Goal: Transaction & Acquisition: Purchase product/service

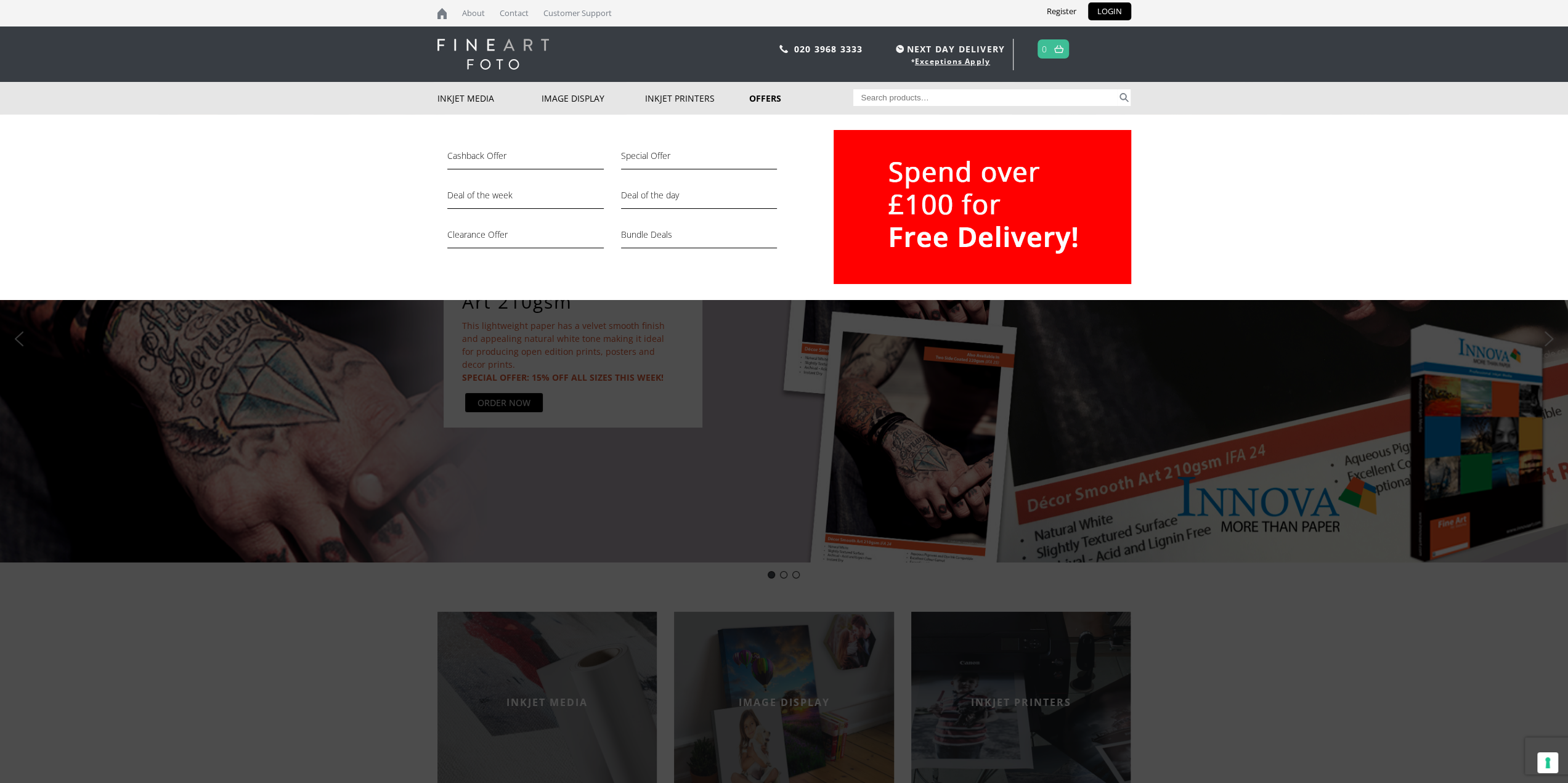
click at [765, 100] on link "Offers" at bounding box center [801, 98] width 104 height 33
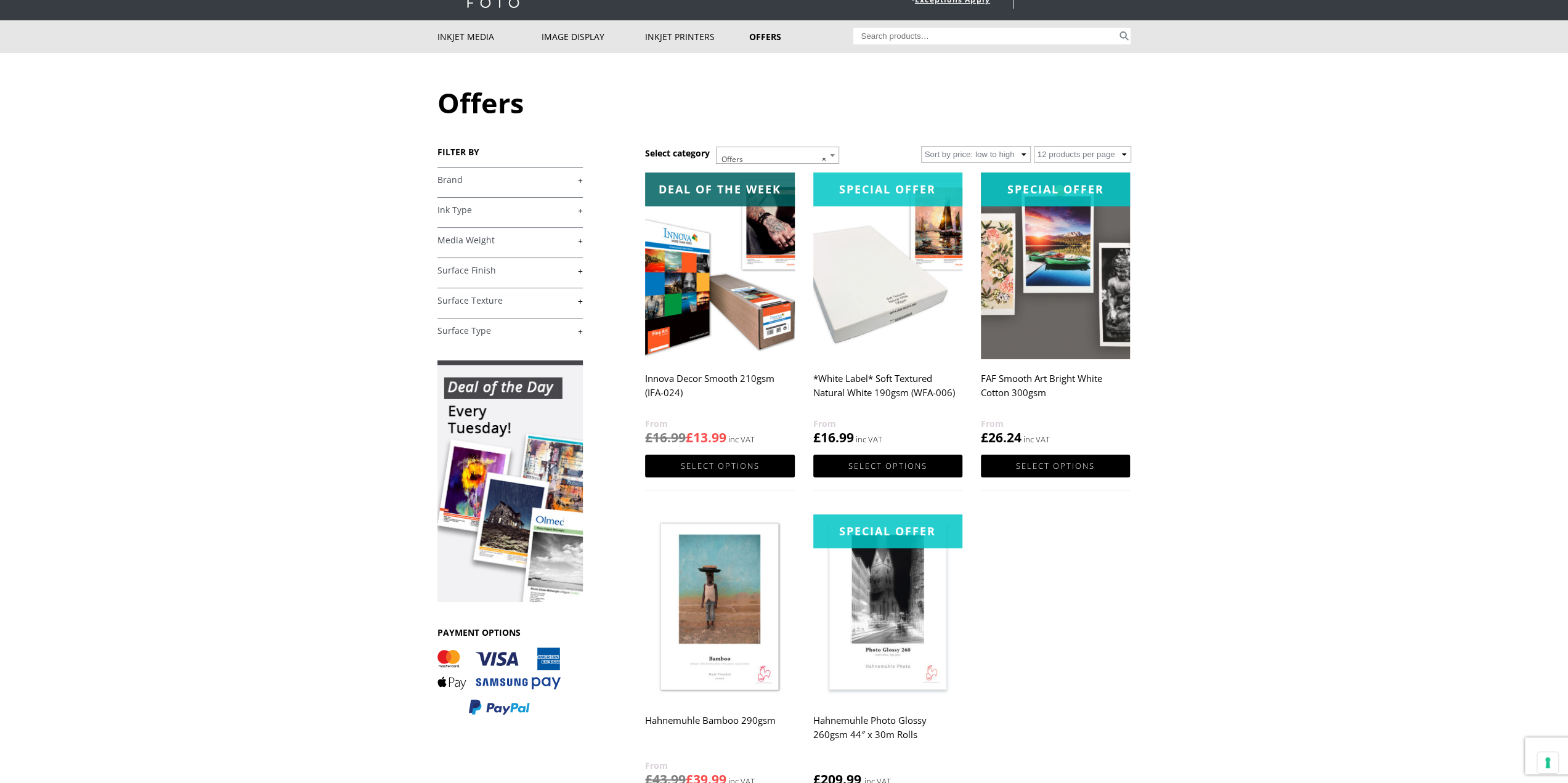
scroll to position [123, 0]
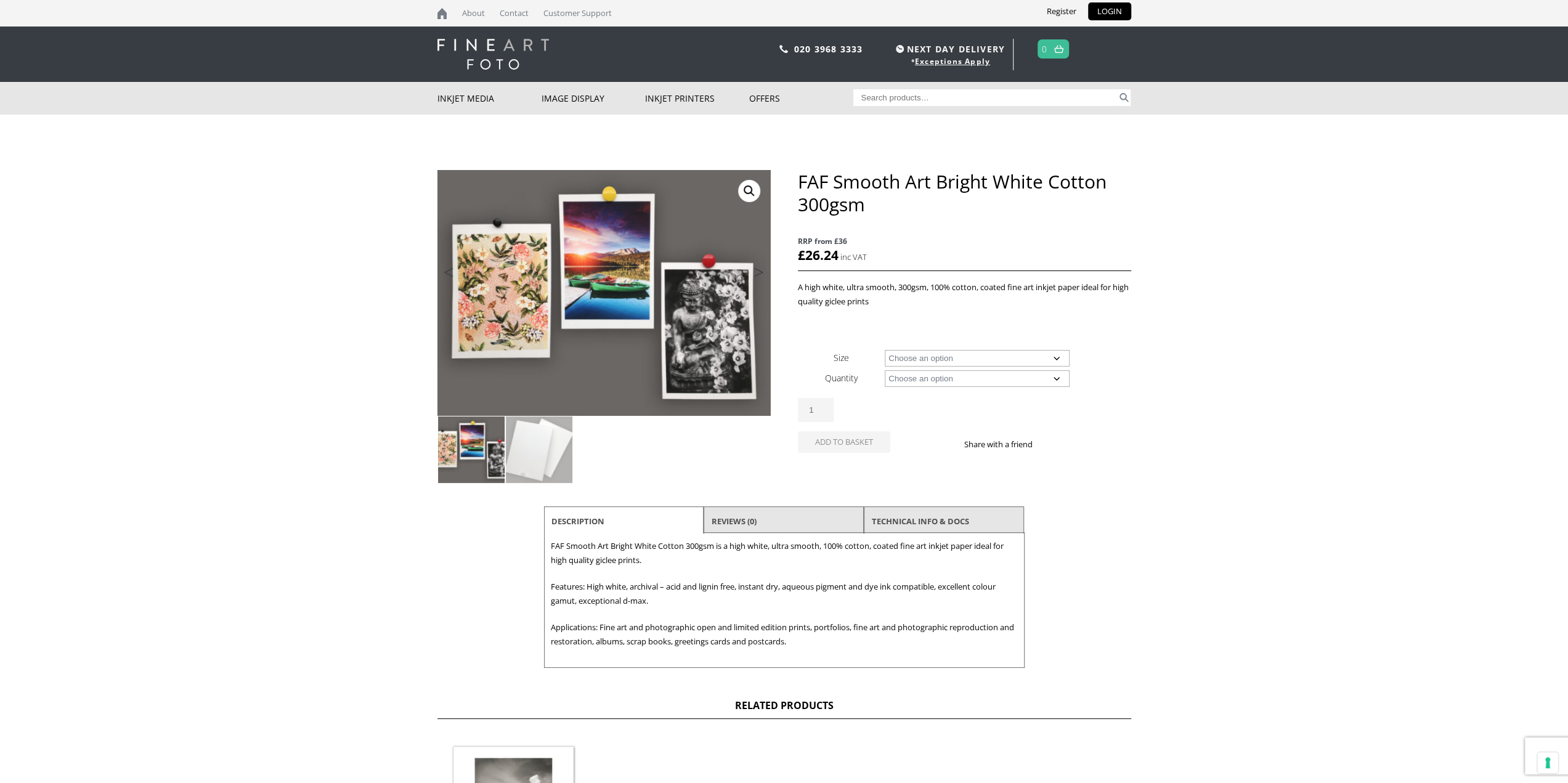
click at [999, 363] on select "Choose an option A4 Sheet A3 Sheet A3+ Sheet A2 Sheet" at bounding box center [976, 359] width 185 height 16
select select "a2-sheet"
click at [885, 351] on select "Choose an option A4 Sheet A3 Sheet A3+ Sheet A2 Sheet" at bounding box center [976, 359] width 185 height 16
click at [1003, 381] on select "Choose an option 25 Sheets" at bounding box center [976, 379] width 185 height 16
select select "25-sheets"
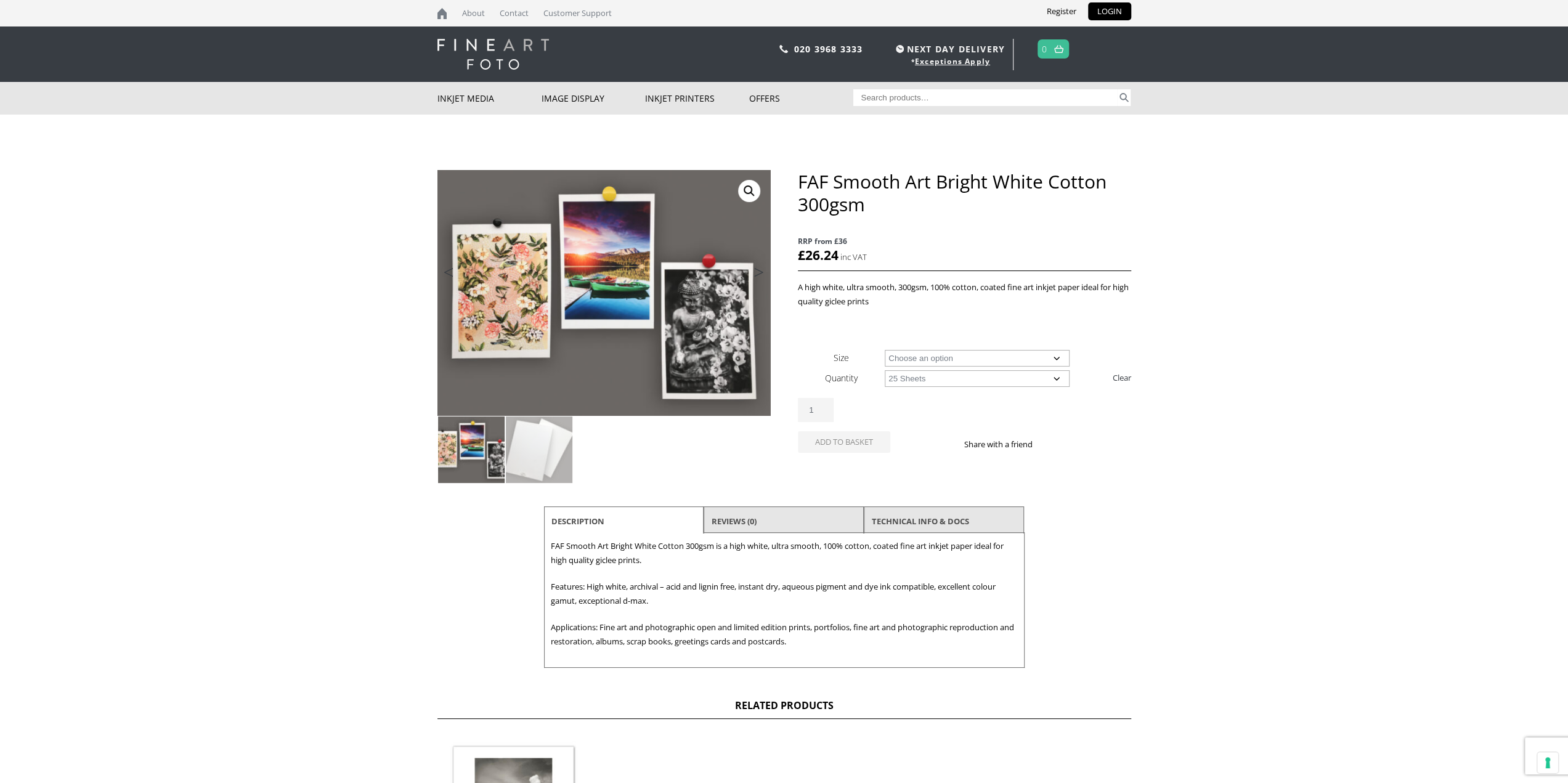
click at [885, 371] on select "Choose an option 25 Sheets" at bounding box center [976, 379] width 185 height 16
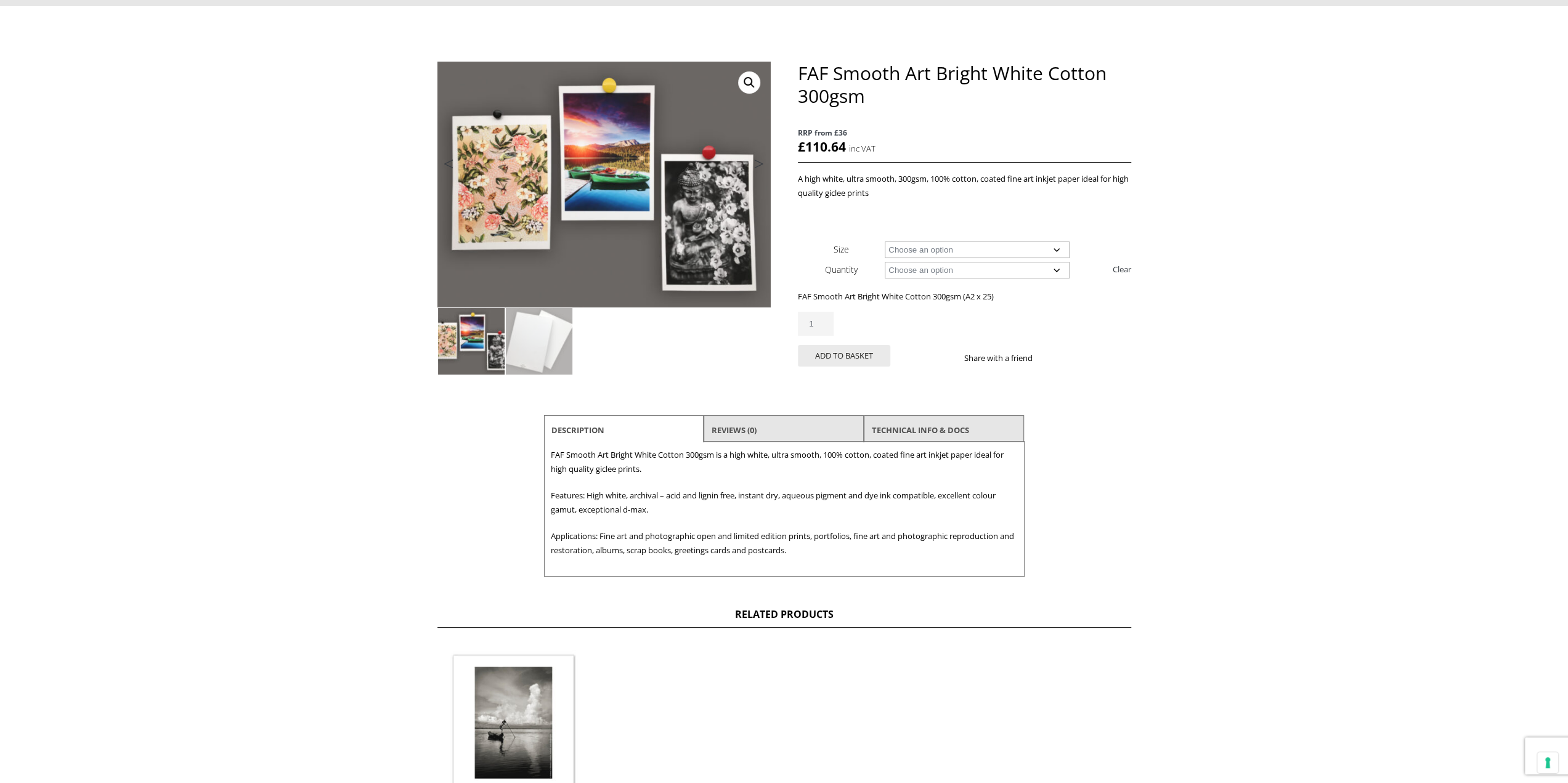
scroll to position [185, 0]
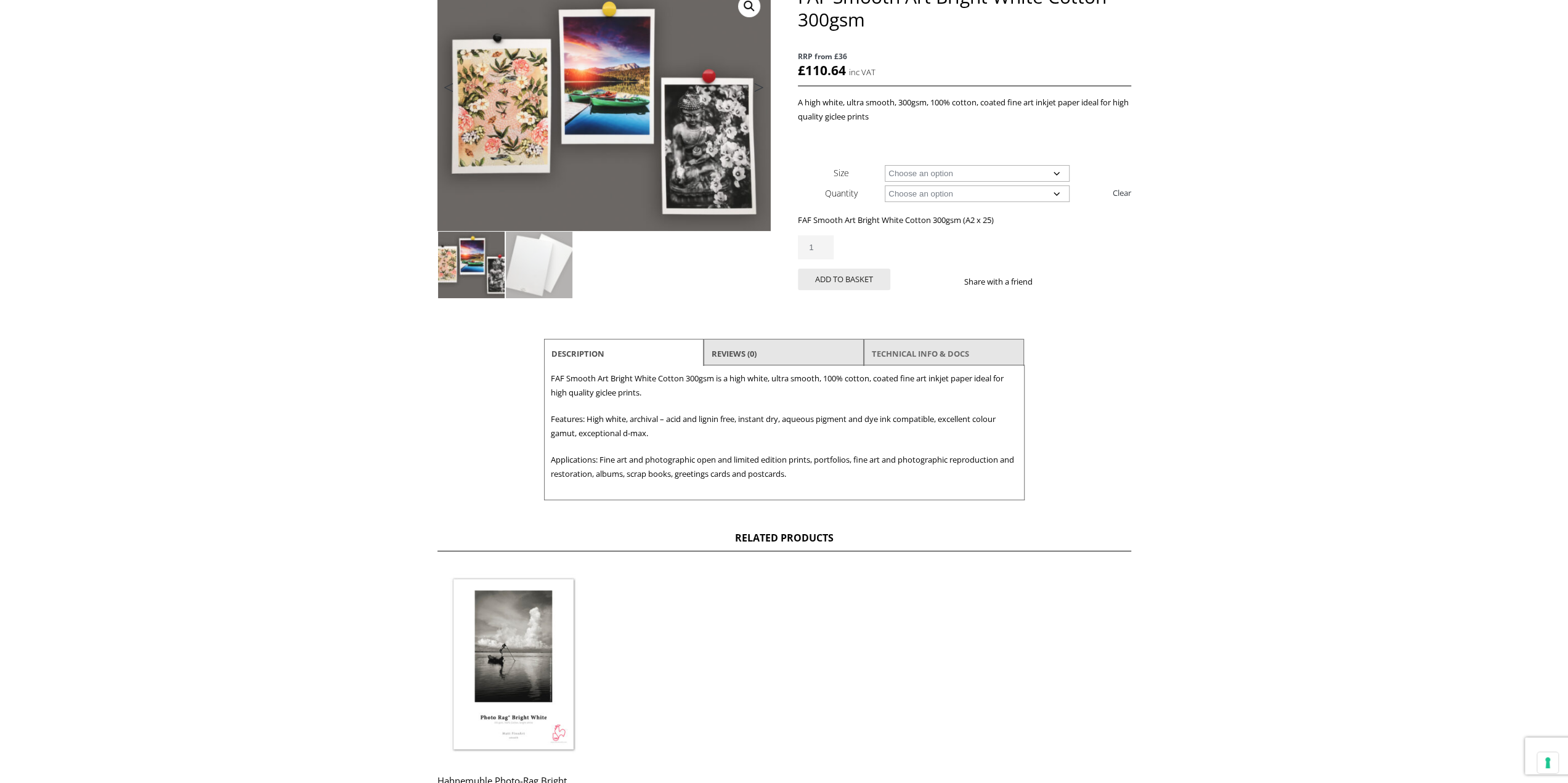
click at [946, 350] on link "TECHNICAL INFO & DOCS" at bounding box center [920, 353] width 97 height 22
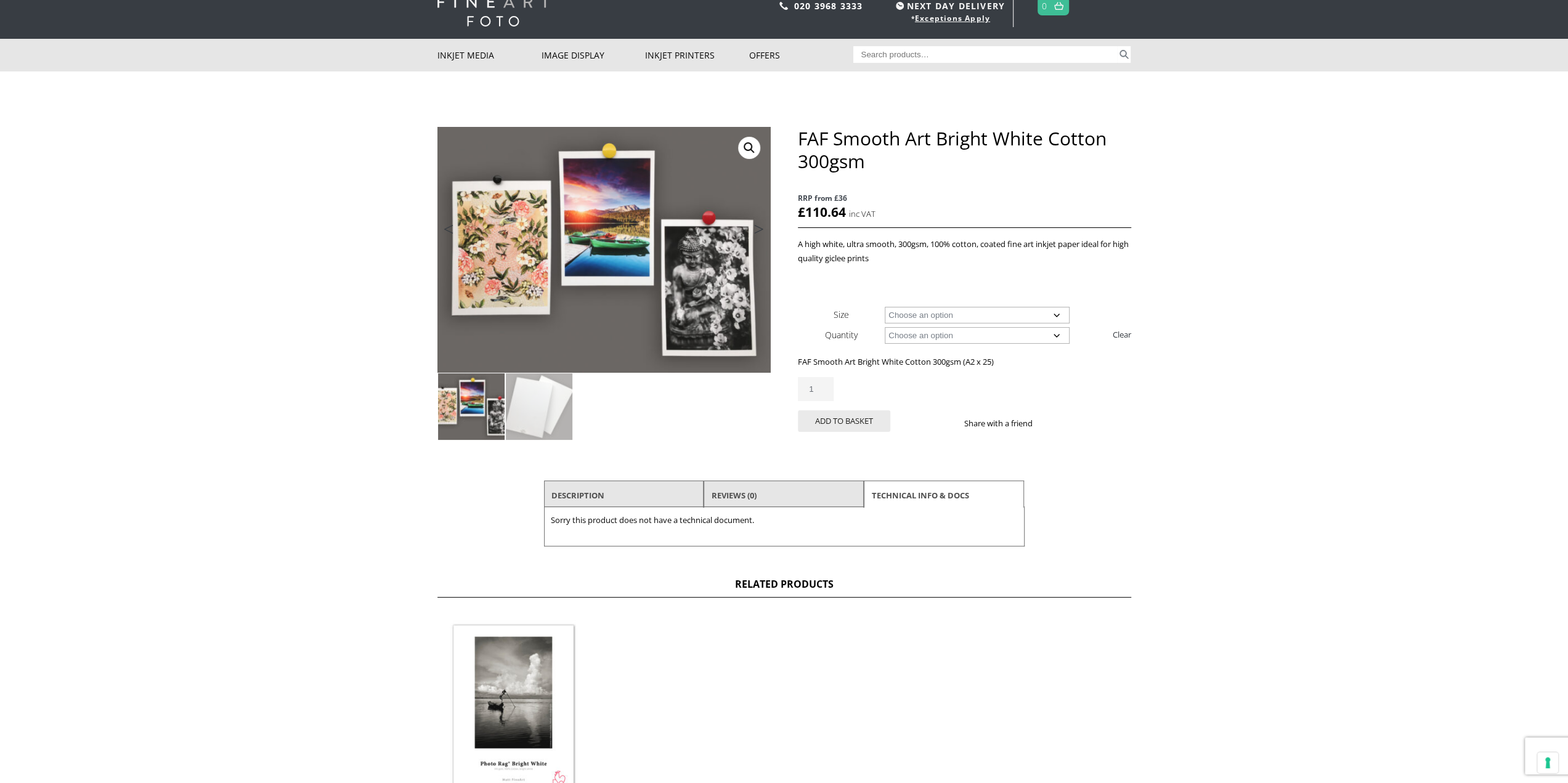
scroll to position [0, 0]
